Goal: Task Accomplishment & Management: Manage account settings

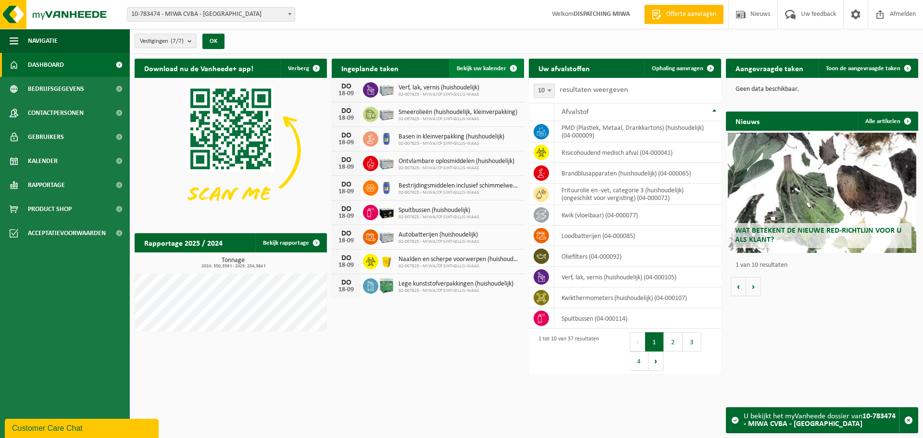
click at [474, 65] on span "Bekijk uw kalender" at bounding box center [482, 68] width 50 height 6
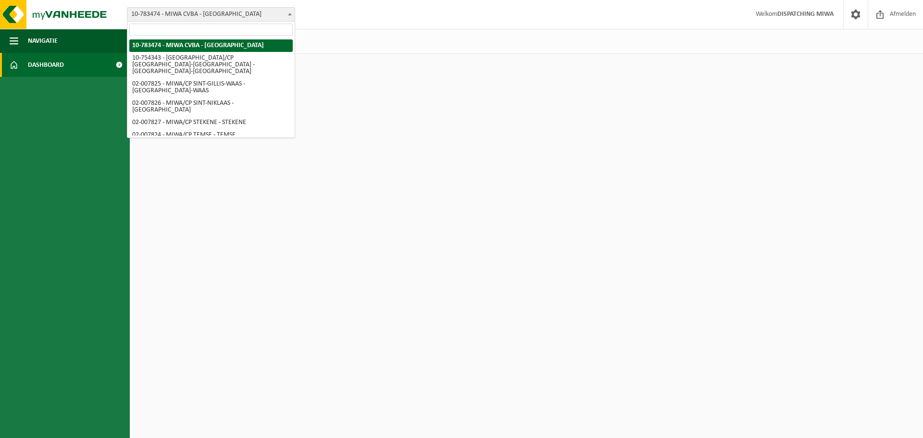
click at [291, 13] on b at bounding box center [290, 14] width 4 height 2
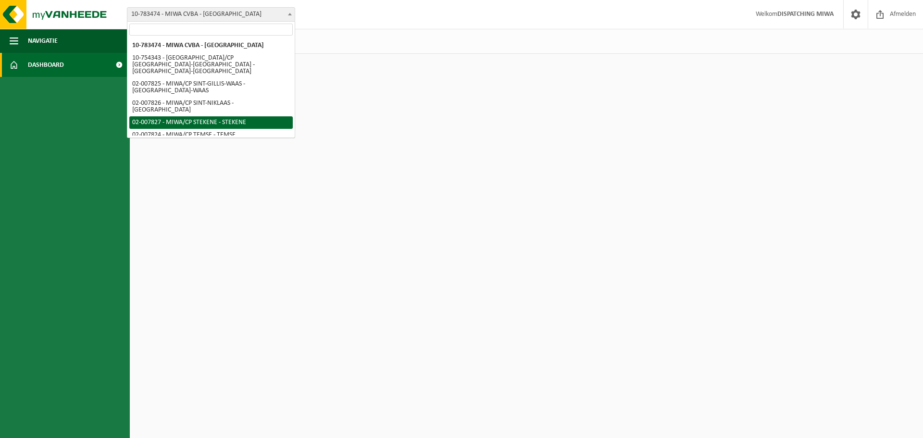
select select "27800"
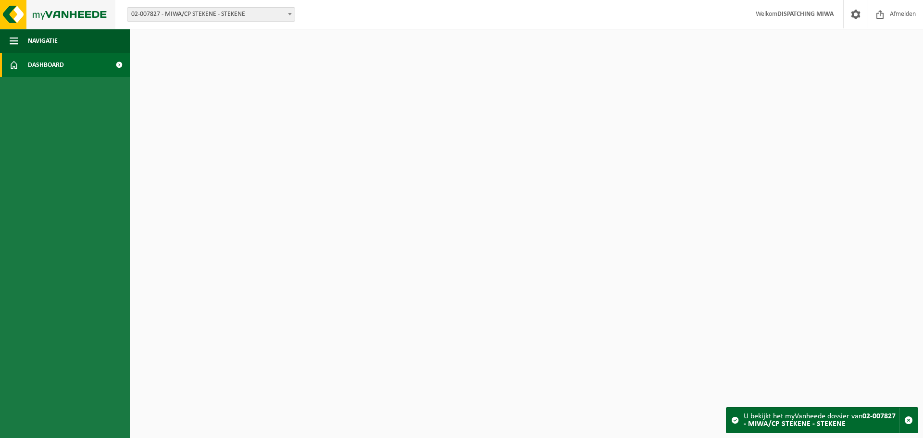
click at [70, 13] on img at bounding box center [57, 14] width 115 height 29
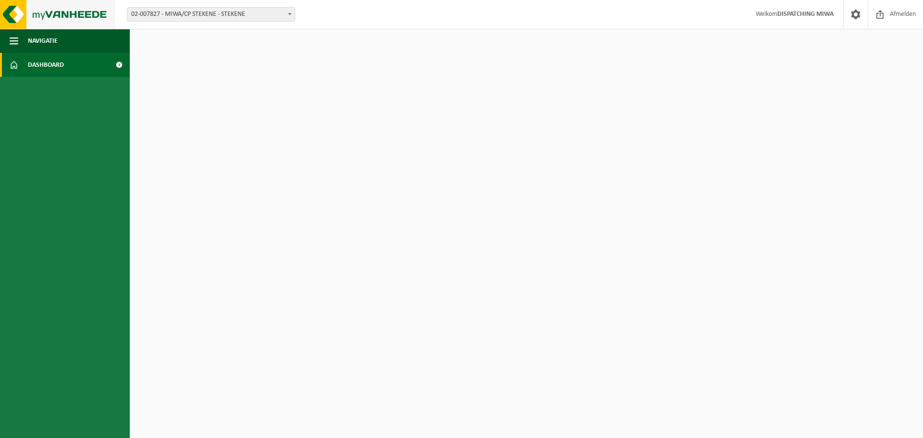
click at [53, 10] on img at bounding box center [57, 14] width 115 height 29
